Goal: Entertainment & Leisure: Consume media (video, audio)

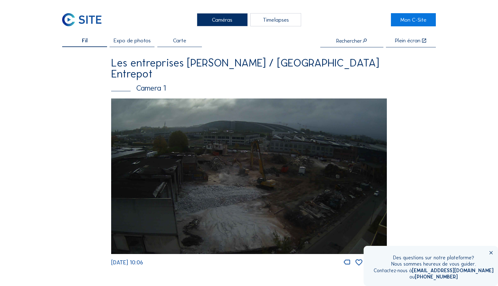
click at [292, 194] on img at bounding box center [248, 177] width 275 height 156
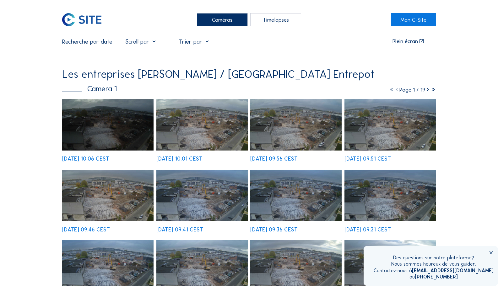
click at [201, 128] on img at bounding box center [201, 125] width 91 height 52
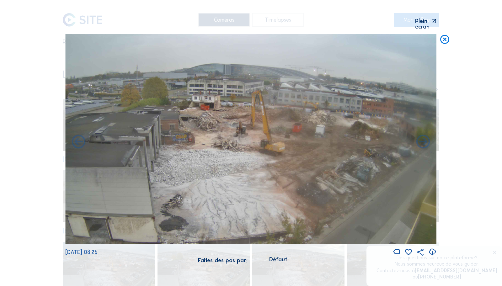
click at [306, 25] on div "Scroll pour voyager dans le temps | Appuie sur le 'Alt' Bouton + Scroll pour Zo…" at bounding box center [250, 136] width 371 height 272
click at [278, 16] on div "Scroll pour voyager dans le temps | Appuie sur le 'Alt' Bouton + Scroll pour Zo…" at bounding box center [250, 136] width 371 height 272
click at [446, 34] on icon at bounding box center [444, 40] width 11 height 12
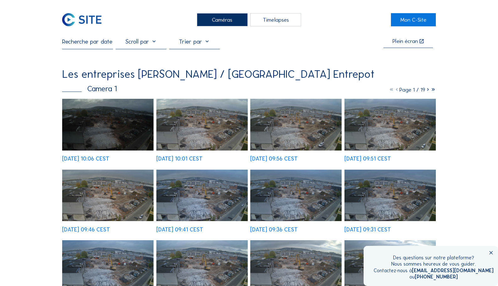
click at [285, 21] on div "Timelapses" at bounding box center [275, 19] width 51 height 13
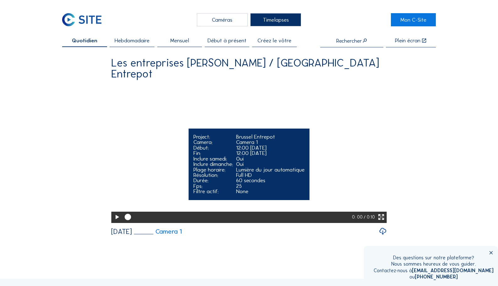
click at [115, 222] on icon at bounding box center [117, 217] width 8 height 9
